Goal: Transaction & Acquisition: Book appointment/travel/reservation

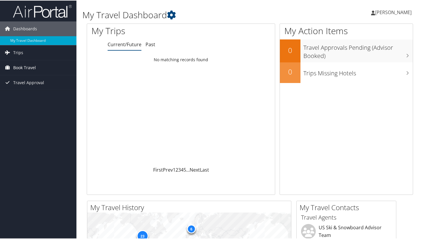
click at [29, 68] on span "Book Travel" at bounding box center [24, 67] width 23 height 15
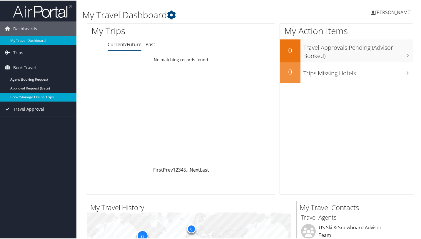
click at [31, 96] on link "Book/Manage Online Trips" at bounding box center [38, 96] width 76 height 9
click at [34, 109] on span "Travel Approval" at bounding box center [28, 108] width 31 height 15
click at [36, 98] on link "Book/Manage Online Trips" at bounding box center [38, 96] width 76 height 9
click at [35, 98] on link "Book/Manage Online Trips" at bounding box center [38, 96] width 76 height 9
